Goal: Information Seeking & Learning: Learn about a topic

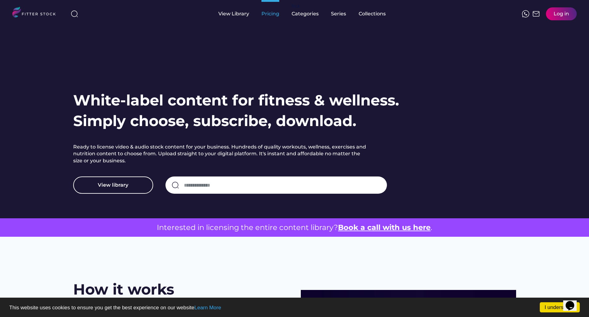
click at [262, 15] on div "Pricing" at bounding box center [270, 13] width 18 height 7
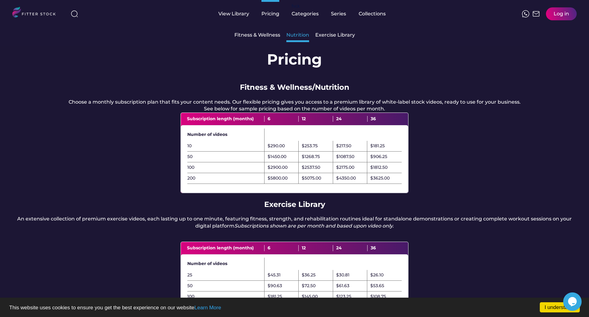
click at [295, 34] on div "Nutrition" at bounding box center [297, 35] width 23 height 7
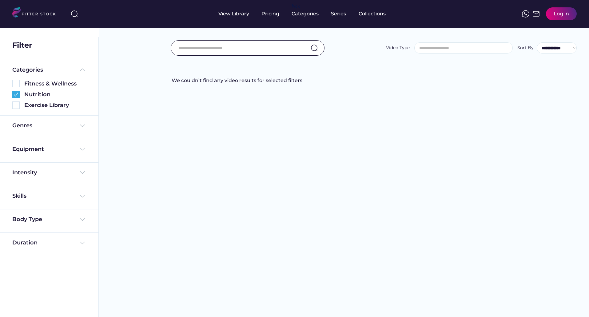
select select
select select "**********"
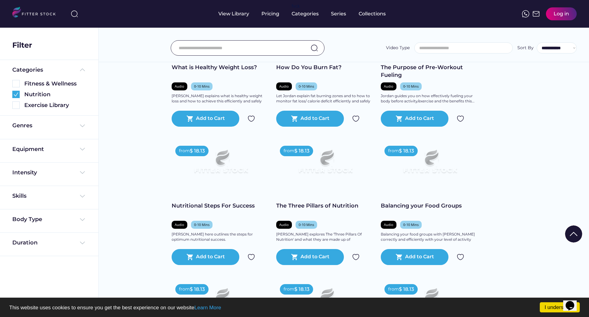
click at [71, 87] on div "Fitness & Wellness" at bounding box center [55, 84] width 62 height 8
click at [70, 85] on div "Fitness & Wellness" at bounding box center [55, 84] width 62 height 8
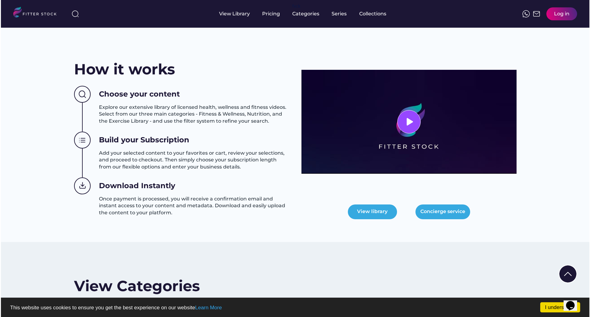
scroll to position [215, 0]
